Goal: Book appointment/travel/reservation

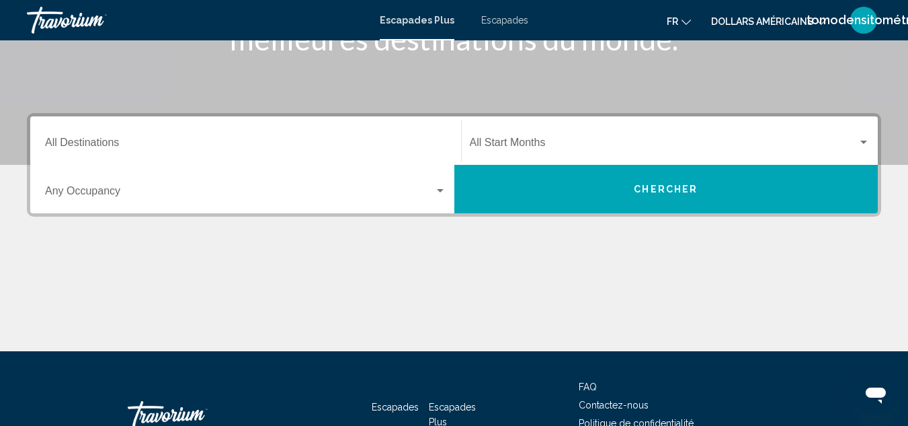
scroll to position [239, 0]
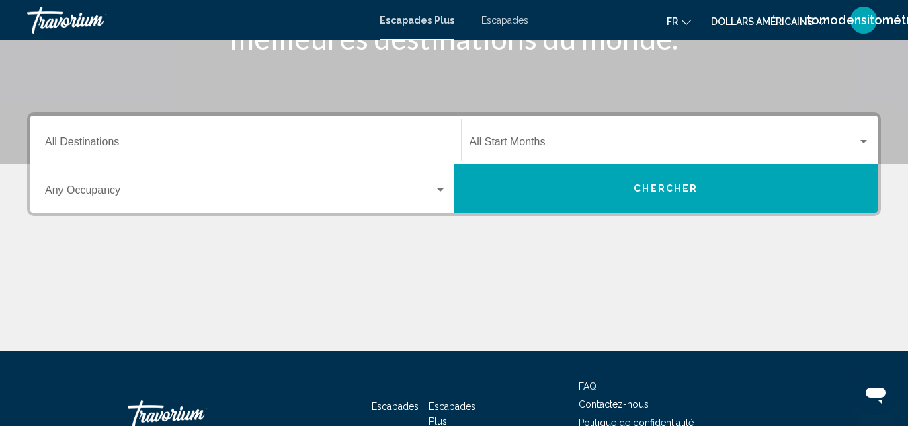
click at [324, 143] on input "Destination All Destinations" at bounding box center [245, 144] width 401 height 12
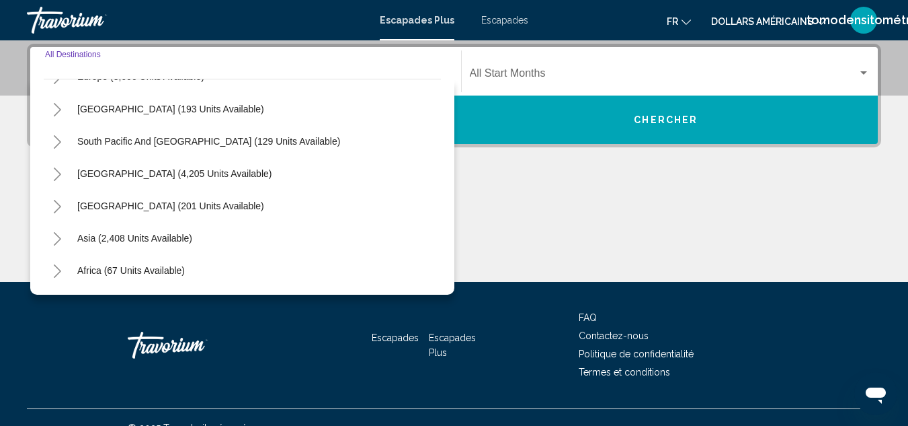
scroll to position [218, 0]
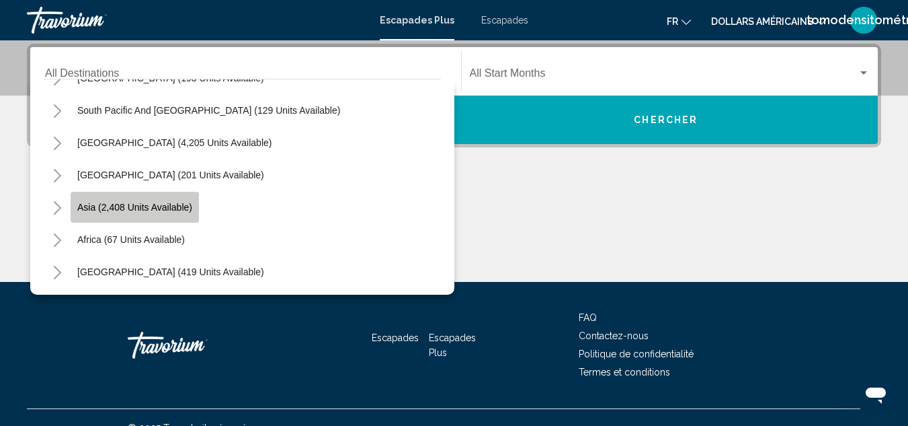
click at [159, 206] on span "Asia (2,408 units available)" at bounding box center [134, 207] width 115 height 11
type input "**********"
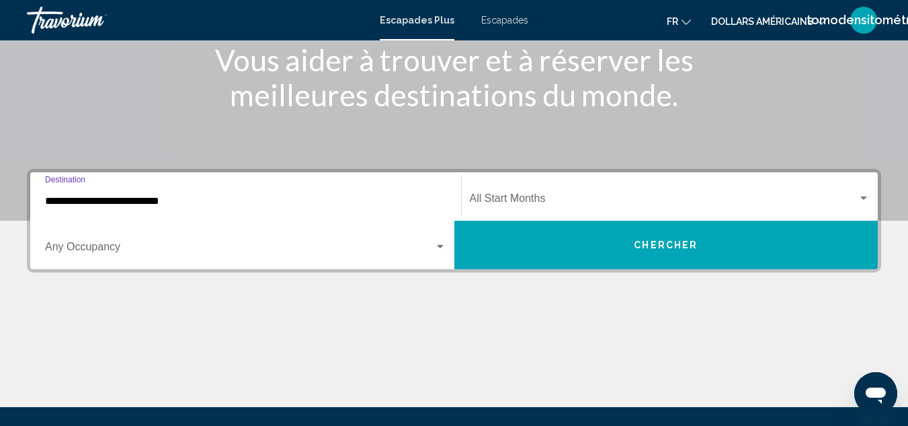
scroll to position [182, 0]
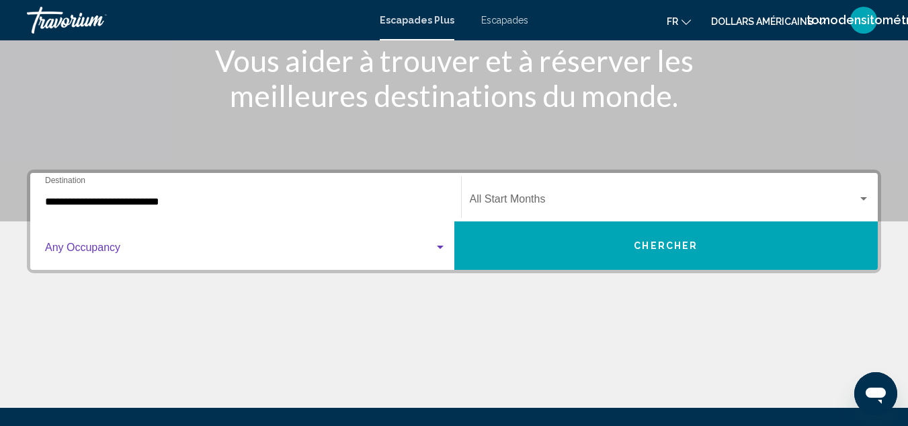
click at [439, 247] on div "Widget de recherche" at bounding box center [440, 246] width 7 height 3
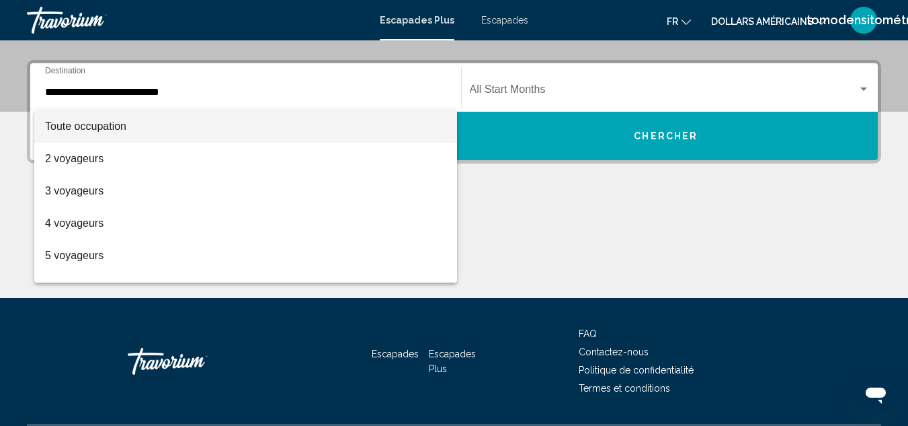
scroll to position [308, 0]
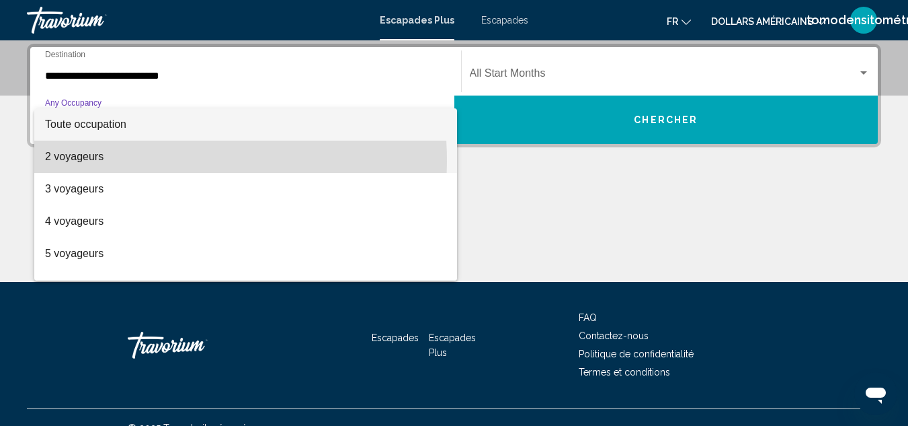
click at [85, 161] on font "2 voyageurs" at bounding box center [74, 156] width 58 height 11
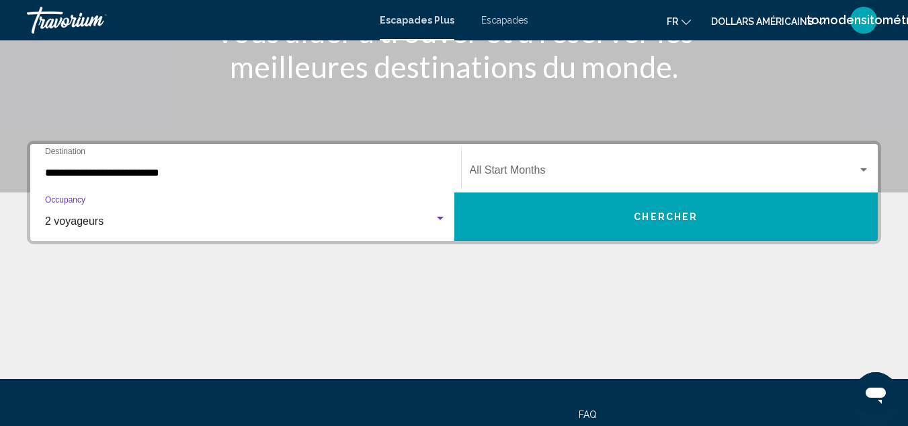
scroll to position [210, 0]
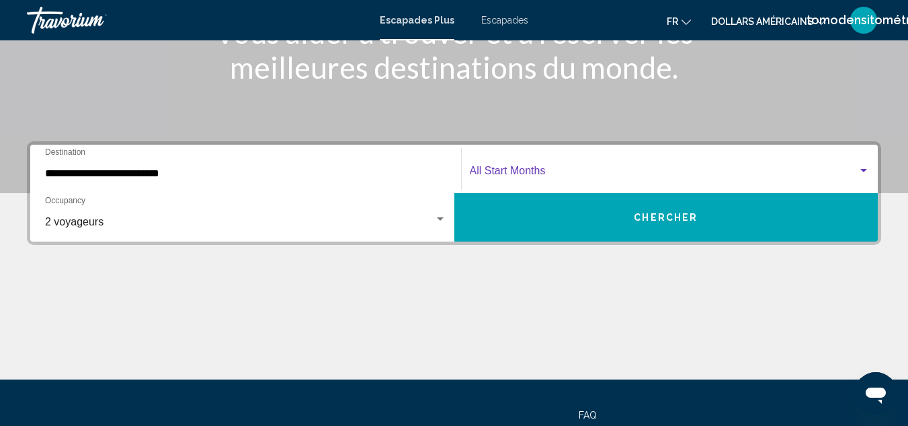
click at [862, 171] on div "Widget de recherche" at bounding box center [864, 170] width 7 height 3
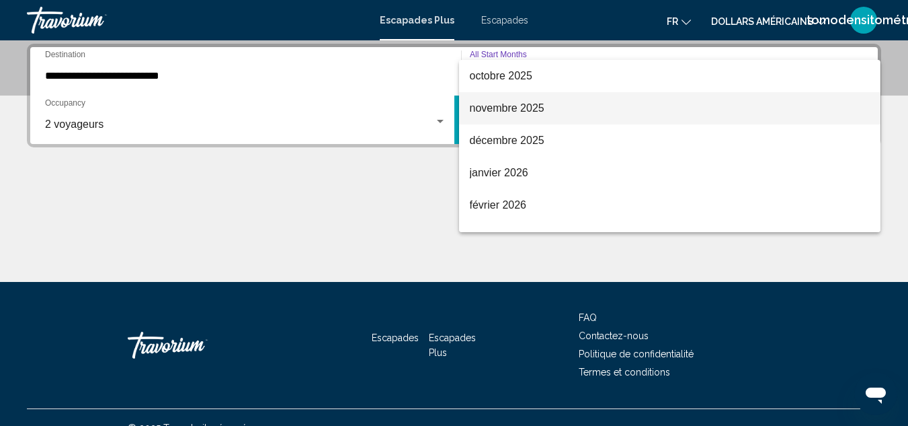
scroll to position [97, 0]
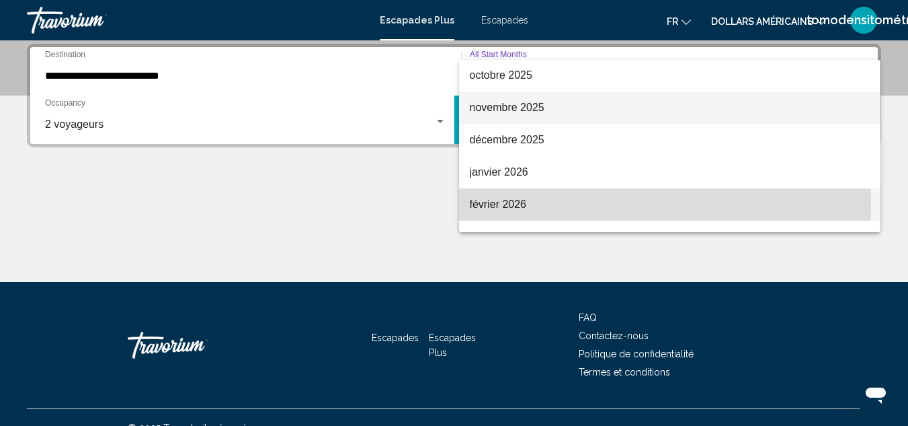
click at [614, 204] on span "février 2026" at bounding box center [670, 204] width 401 height 32
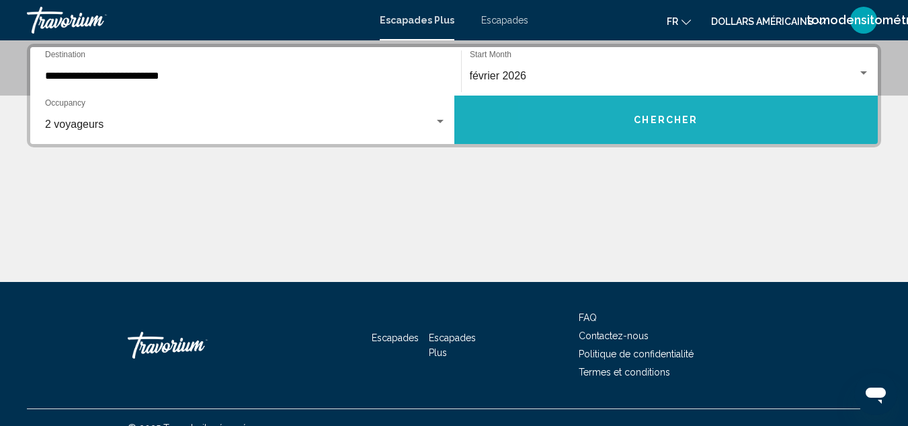
click at [614, 132] on button "Chercher" at bounding box center [666, 119] width 424 height 48
